Goal: Task Accomplishment & Management: Complete application form

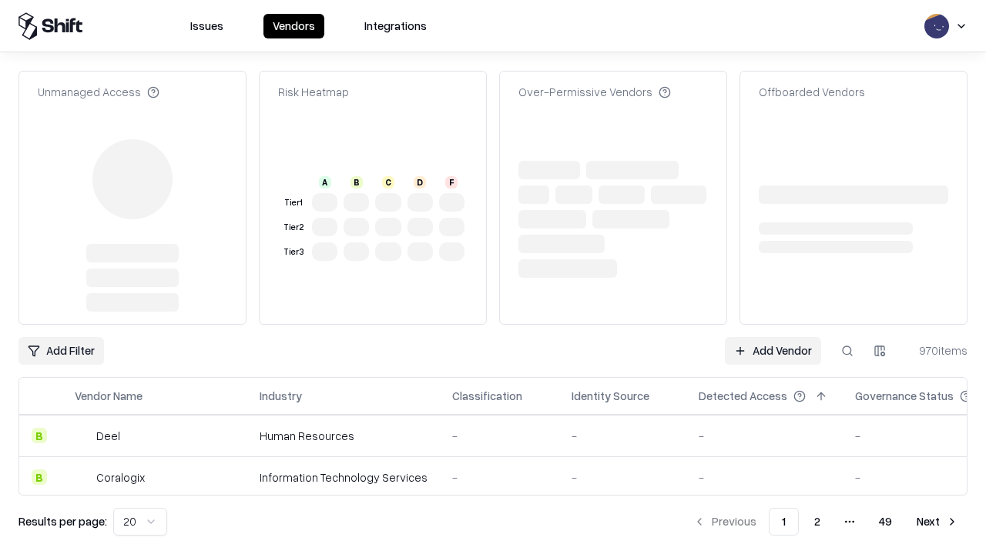
click at [772, 337] on link "Add Vendor" at bounding box center [773, 351] width 96 height 28
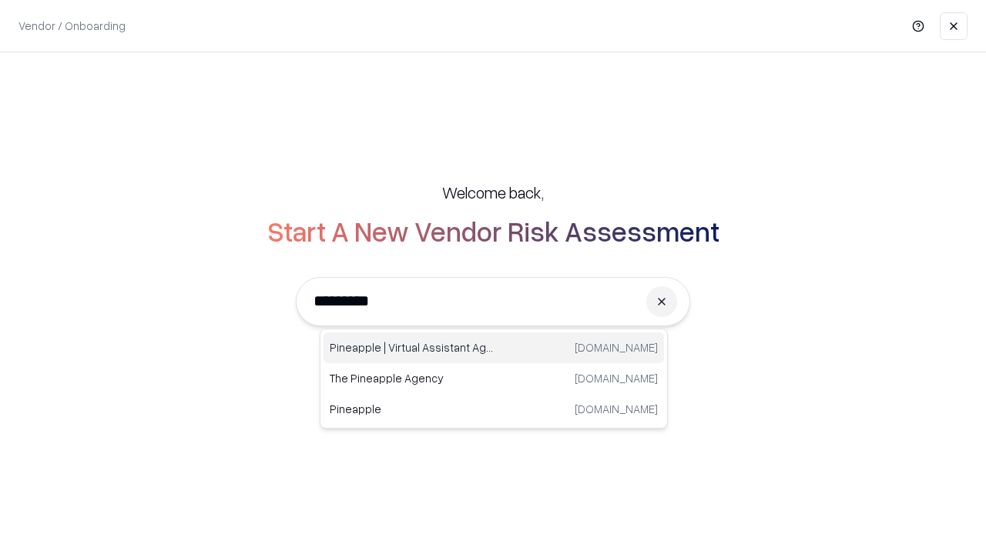
click at [494, 348] on div "Pineapple | Virtual Assistant Agency trypineapple.com" at bounding box center [493, 348] width 340 height 31
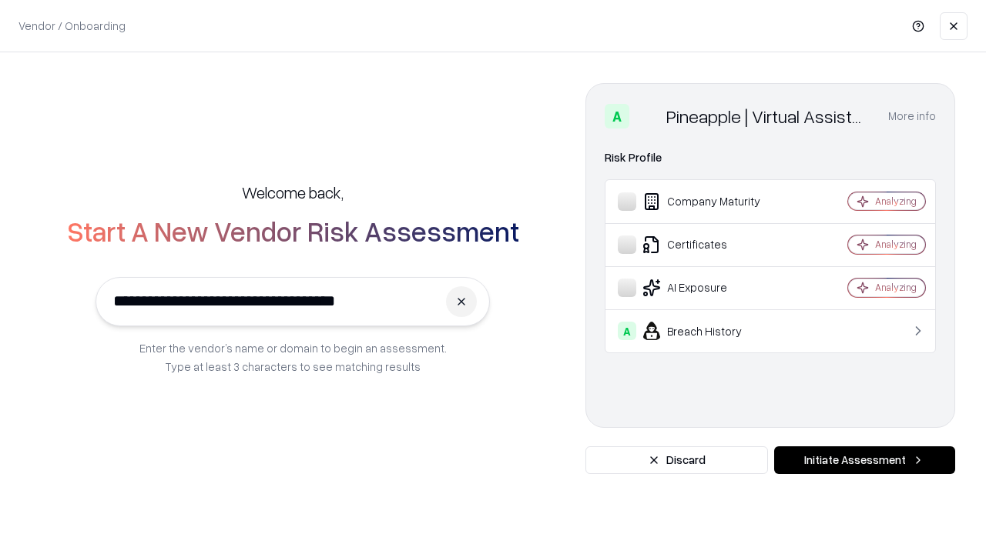
type input "**********"
click at [864, 460] on button "Initiate Assessment" at bounding box center [864, 461] width 181 height 28
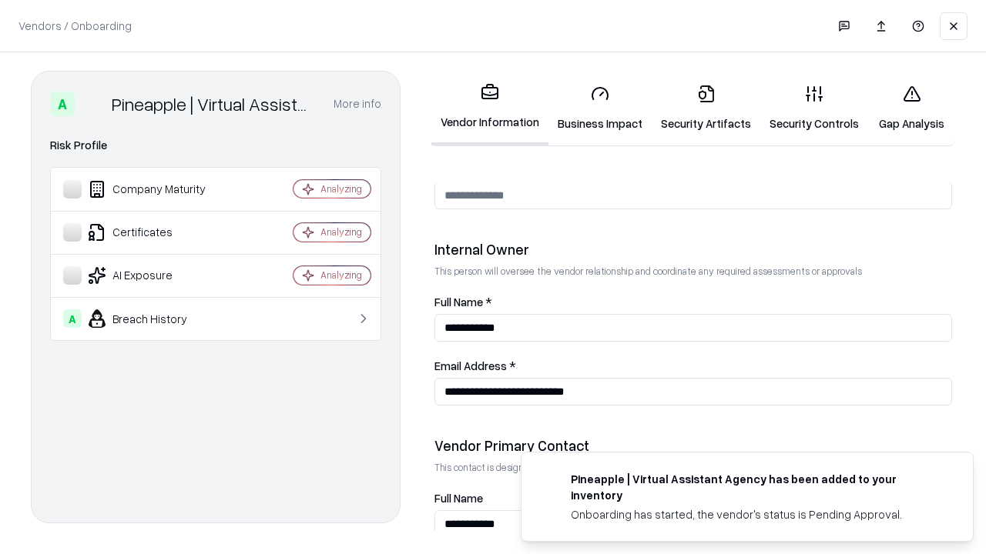
scroll to position [798, 0]
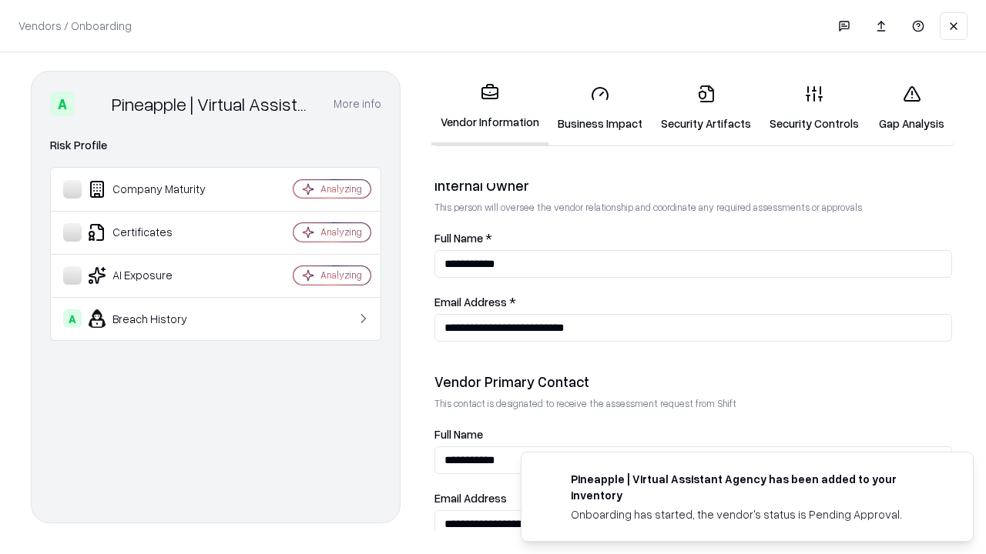
click at [705, 108] on link "Security Artifacts" at bounding box center [705, 108] width 109 height 72
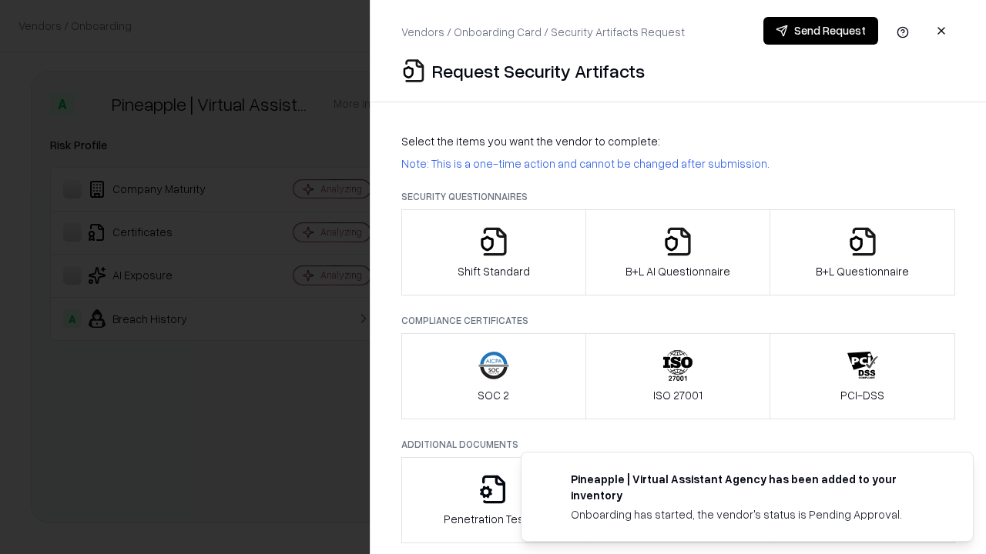
click at [862, 253] on icon "button" at bounding box center [862, 241] width 31 height 31
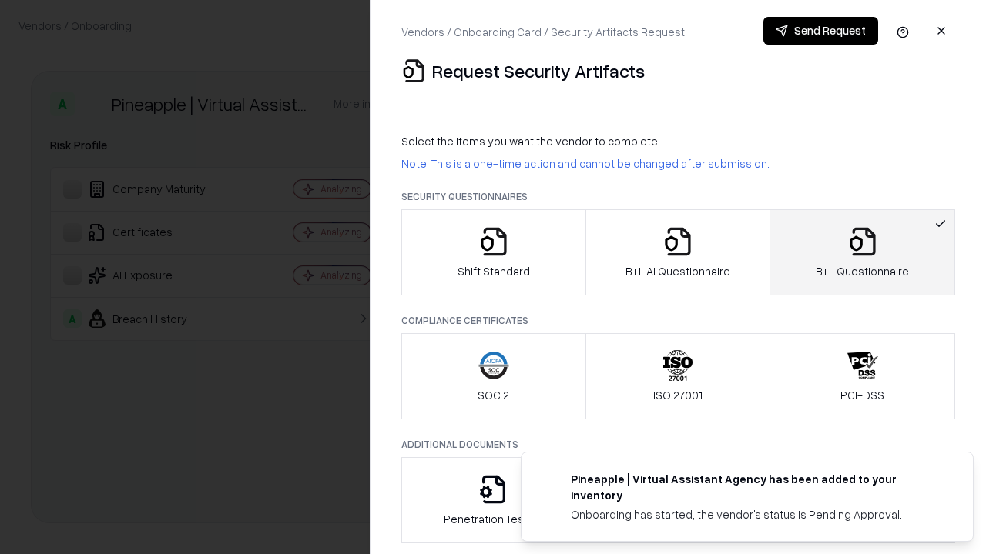
click at [677, 253] on icon "button" at bounding box center [677, 241] width 31 height 31
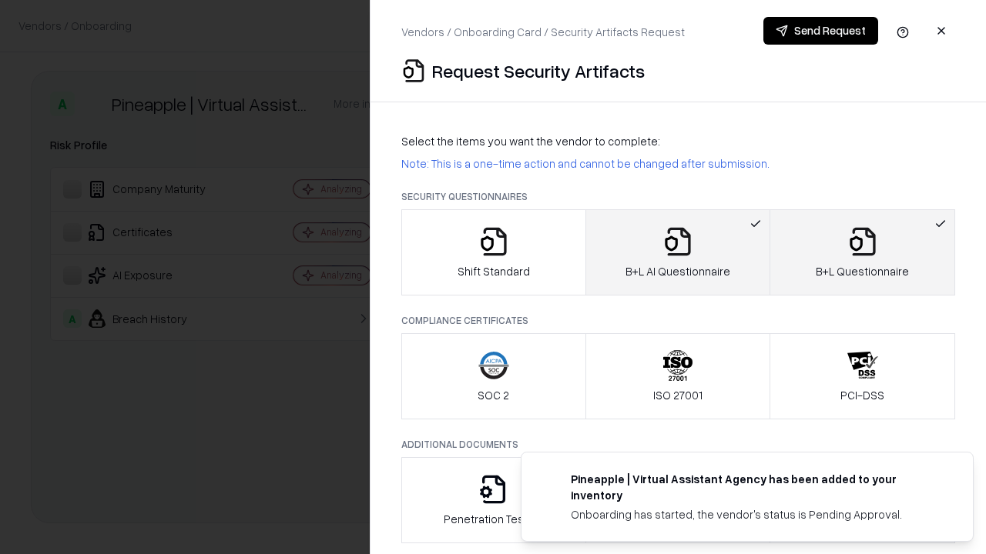
click at [820, 31] on button "Send Request" at bounding box center [820, 31] width 115 height 28
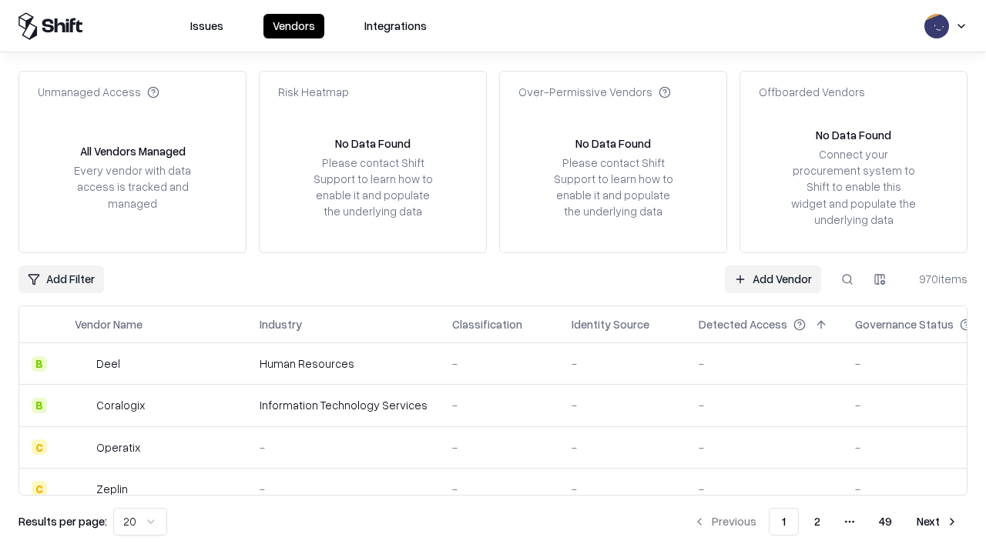
click at [847, 279] on button at bounding box center [847, 280] width 28 height 28
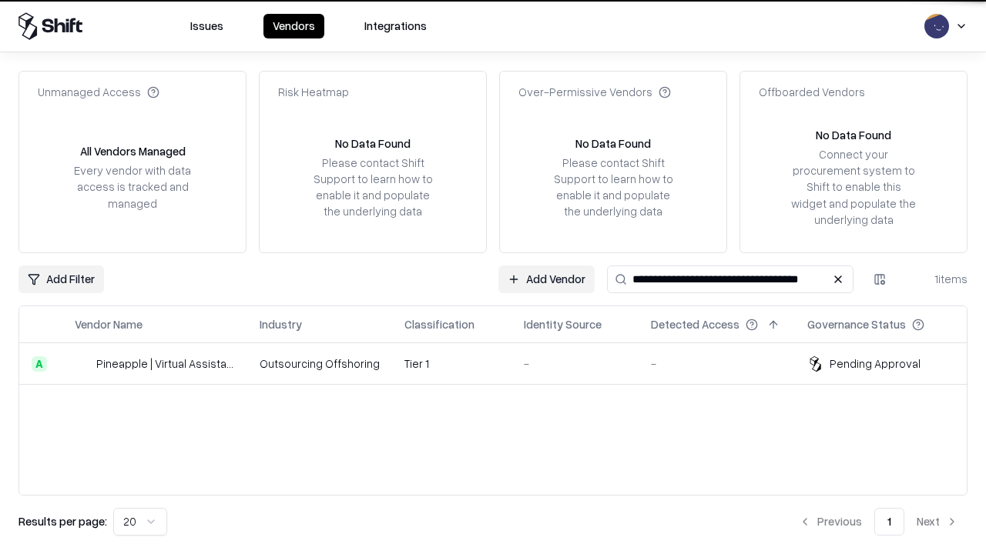
type input "**********"
click at [502, 363] on td "Tier 1" at bounding box center [451, 364] width 119 height 42
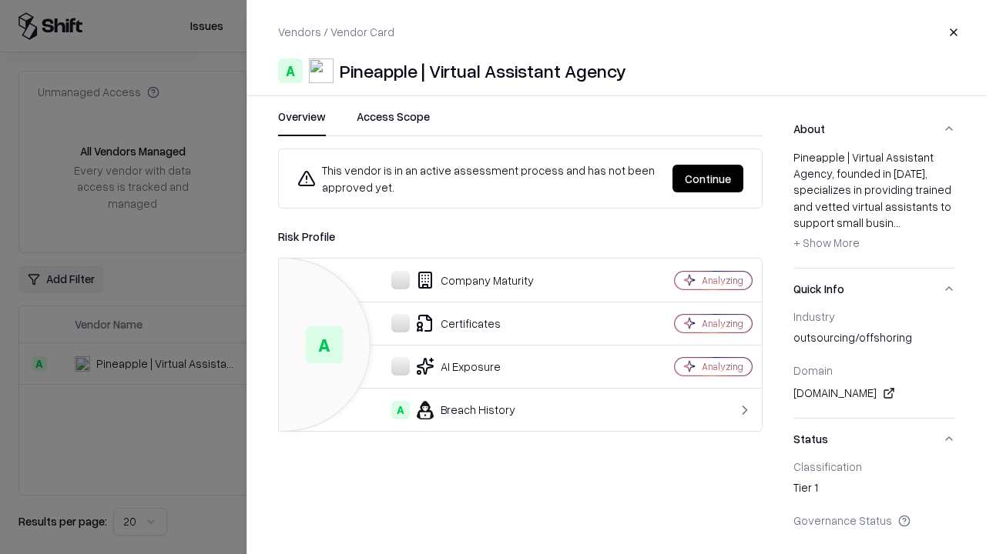
click at [708, 179] on button "Continue" at bounding box center [707, 179] width 71 height 28
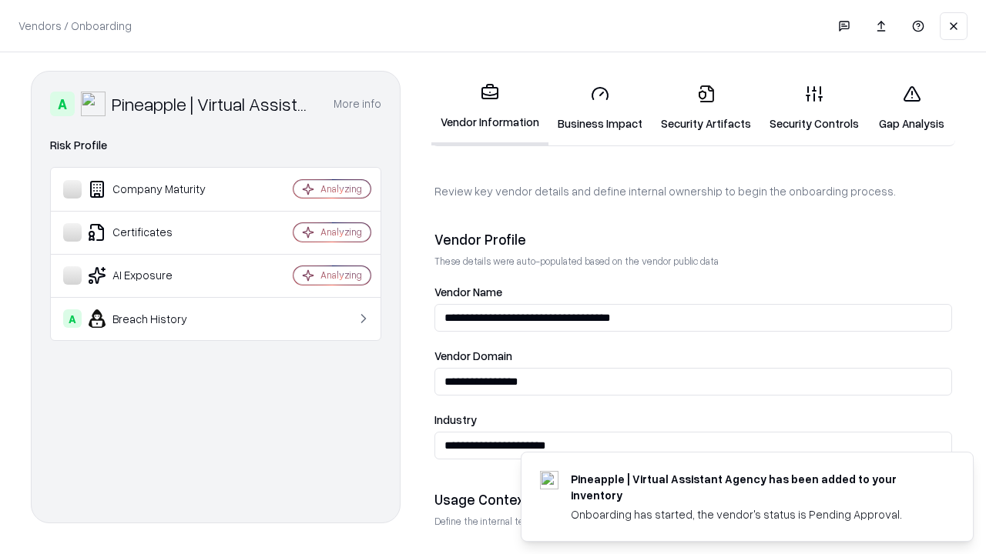
click at [705, 108] on link "Security Artifacts" at bounding box center [705, 108] width 109 height 72
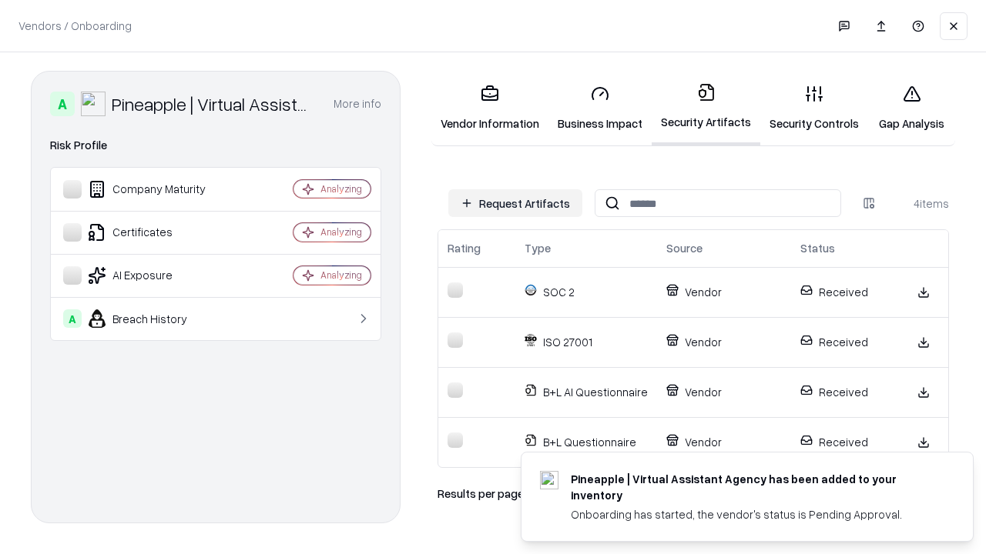
click at [911, 108] on link "Gap Analysis" at bounding box center [911, 108] width 87 height 72
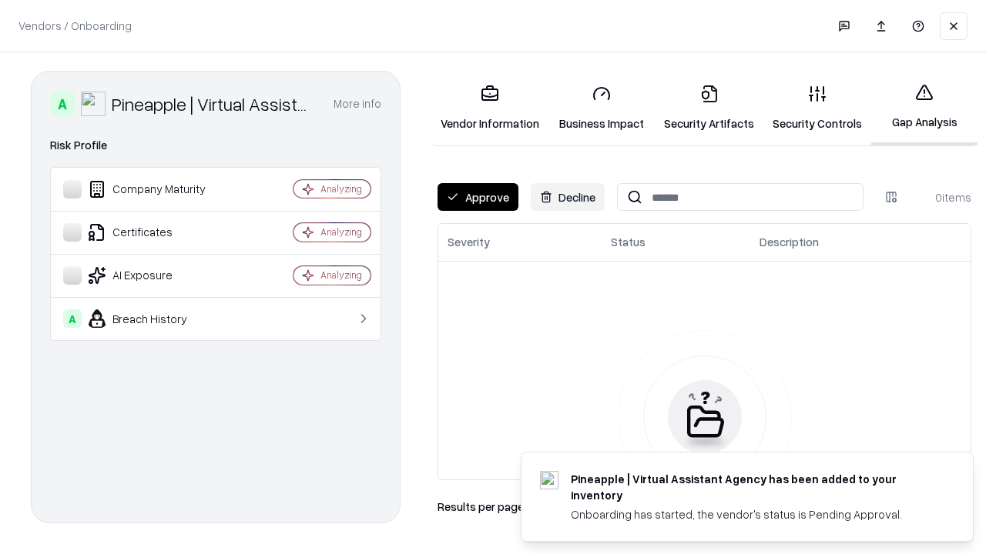
click at [477, 197] on button "Approve" at bounding box center [477, 197] width 81 height 28
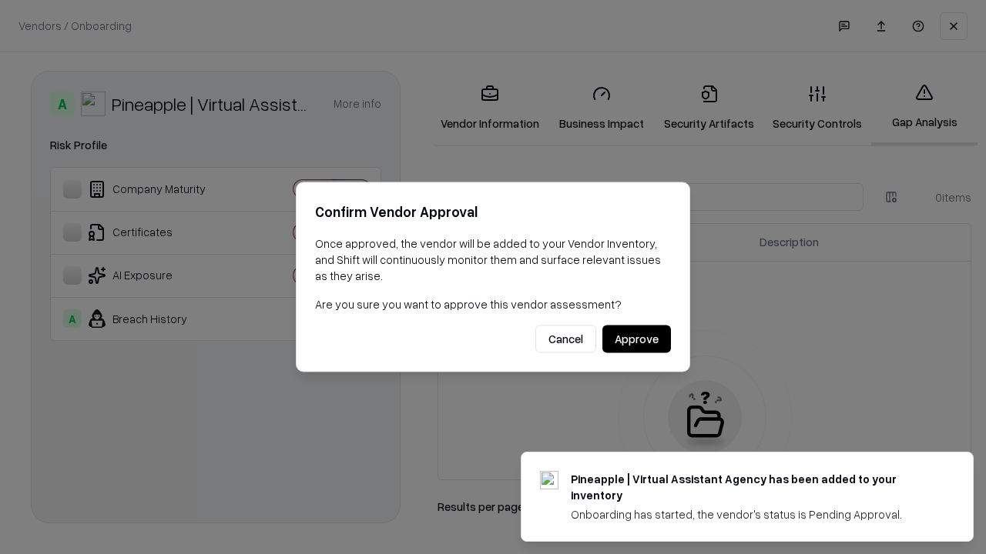
click at [636, 339] on button "Approve" at bounding box center [636, 340] width 69 height 28
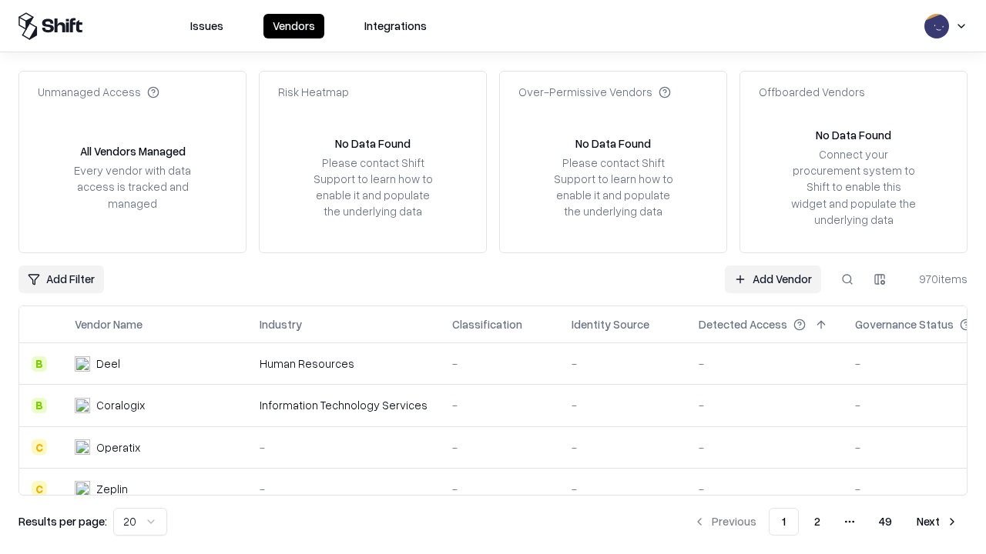
type input "**********"
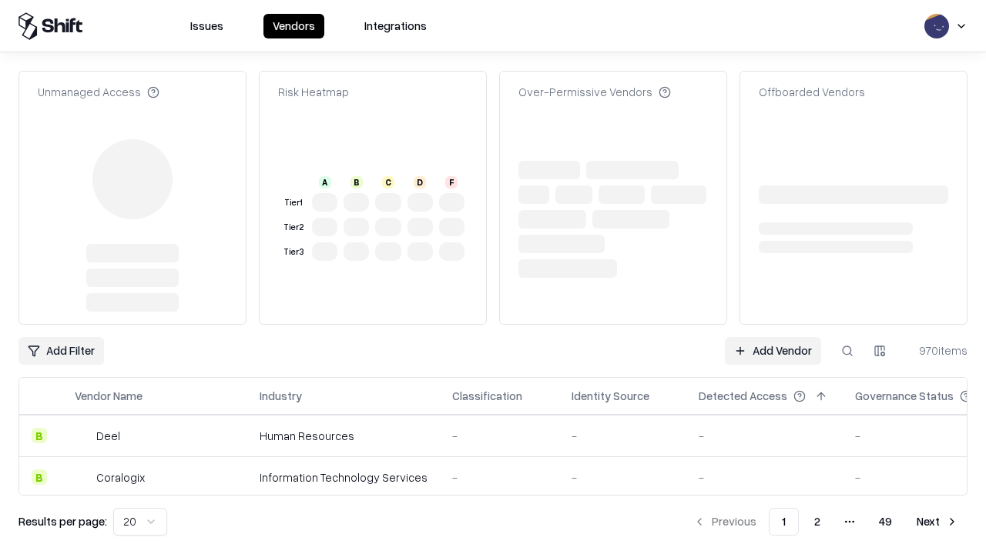
click at [772, 337] on link "Add Vendor" at bounding box center [773, 351] width 96 height 28
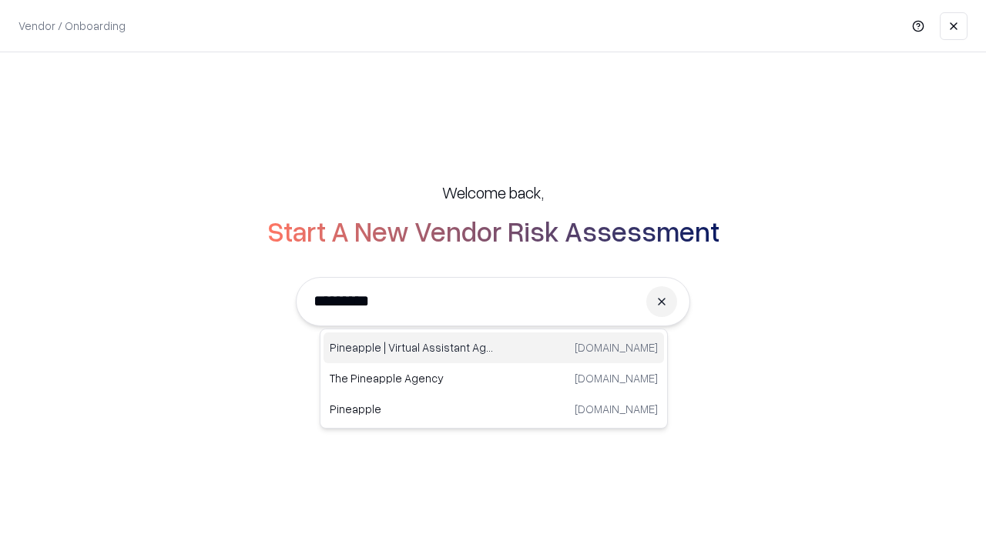
click at [494, 348] on div "Pineapple | Virtual Assistant Agency trypineapple.com" at bounding box center [493, 348] width 340 height 31
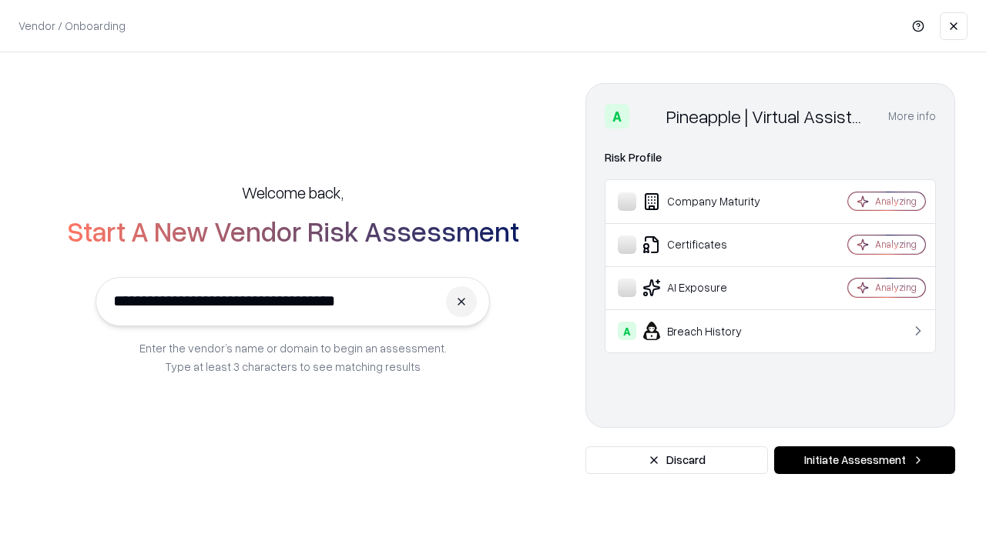
type input "**********"
click at [864, 460] on button "Initiate Assessment" at bounding box center [864, 461] width 181 height 28
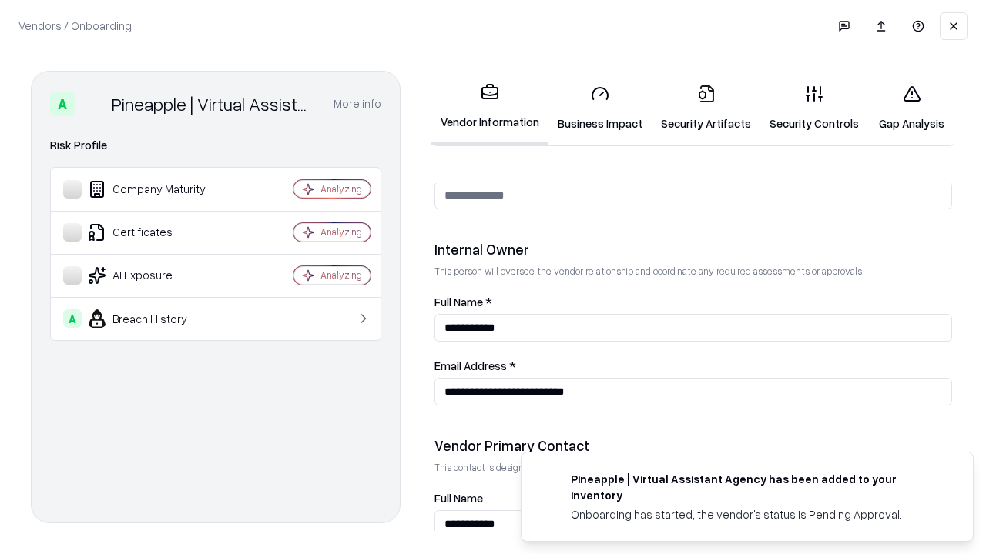
scroll to position [798, 0]
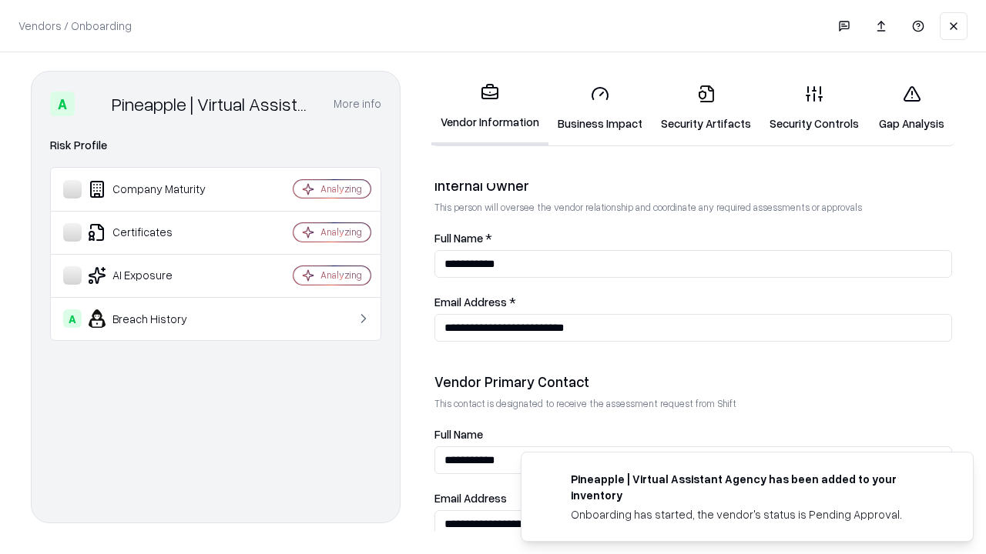
click at [911, 108] on link "Gap Analysis" at bounding box center [911, 108] width 87 height 72
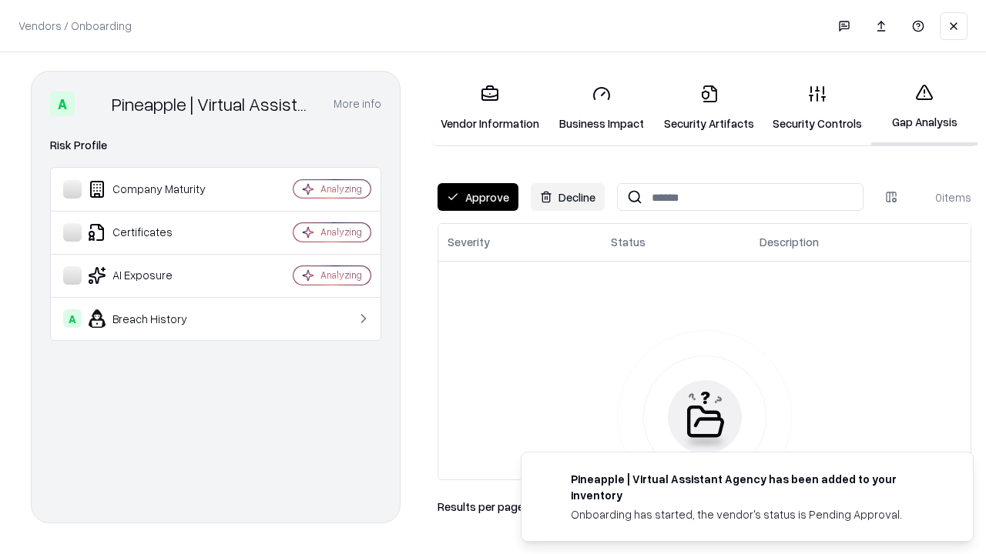
click at [477, 197] on button "Approve" at bounding box center [477, 197] width 81 height 28
